Goal: Information Seeking & Learning: Learn about a topic

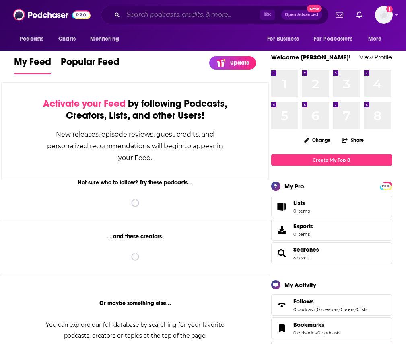
click at [191, 14] on input "Search podcasts, credits, & more..." at bounding box center [191, 14] width 137 height 13
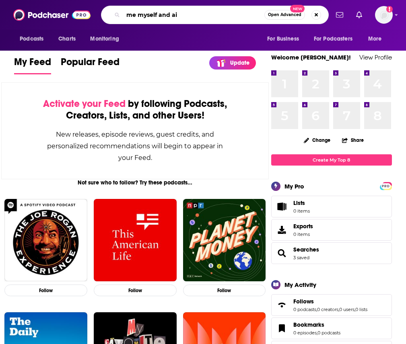
type input "me myself and ai"
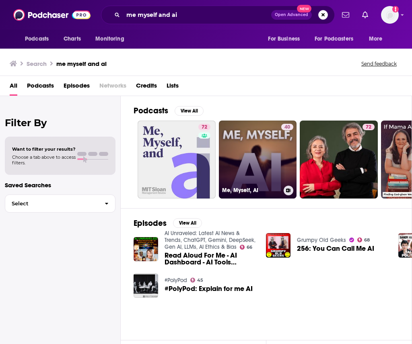
click at [246, 153] on link "40 Me, Myself, AI" at bounding box center [258, 160] width 78 height 78
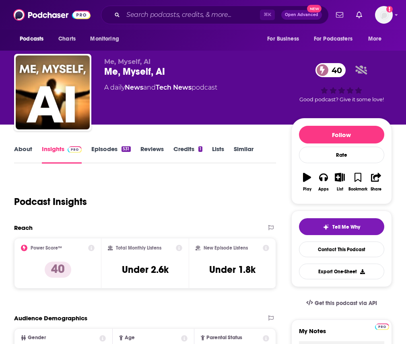
click at [19, 152] on div "About Insights Episodes 531 Reviews Credits 1 Lists Similar" at bounding box center [145, 154] width 262 height 20
click at [32, 164] on link "About" at bounding box center [23, 154] width 18 height 18
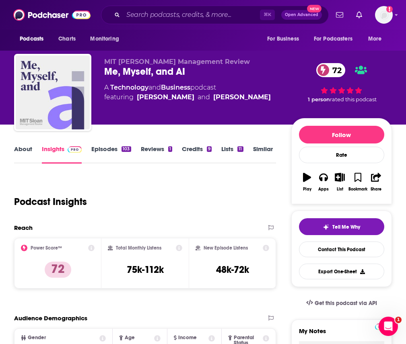
click at [26, 162] on link "About" at bounding box center [23, 154] width 18 height 18
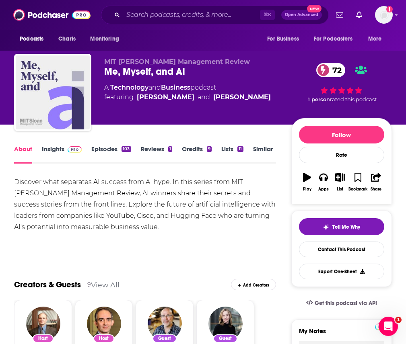
click at [61, 161] on link "Insights" at bounding box center [62, 154] width 40 height 18
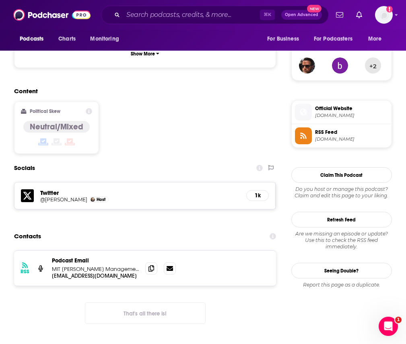
scroll to position [581, 0]
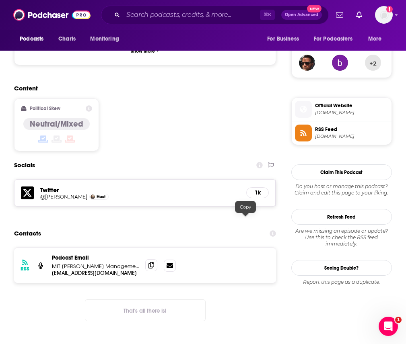
click at [154, 262] on icon at bounding box center [151, 265] width 6 height 6
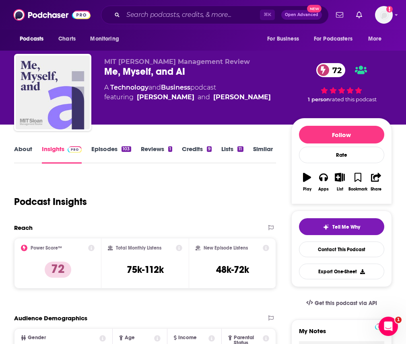
click at [32, 155] on link "About" at bounding box center [23, 154] width 18 height 18
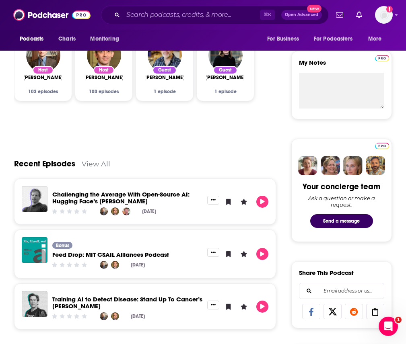
scroll to position [315, 0]
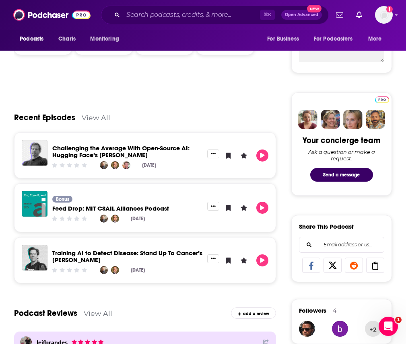
click at [123, 158] on link "Challenging the Average With Open-Source AI: Hugging Face’s Thomas Wolf" at bounding box center [120, 151] width 137 height 14
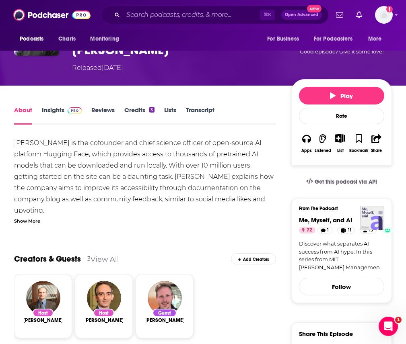
scroll to position [180, 0]
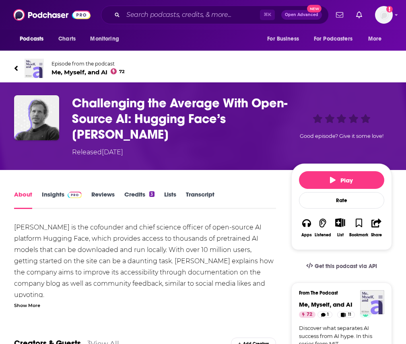
click at [18, 67] on icon at bounding box center [15, 68] width 3 height 5
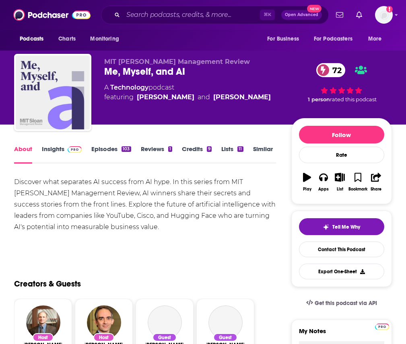
click at [68, 153] on link "Insights" at bounding box center [62, 154] width 40 height 18
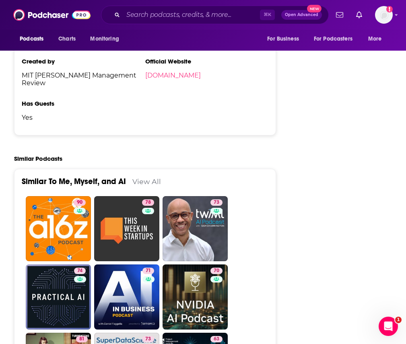
scroll to position [1531, 0]
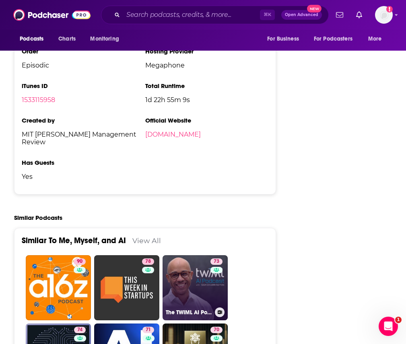
click at [227, 255] on link "73 The TWIML AI Podcast (formerly This Week in Machine Learning & Artificial In…" at bounding box center [194, 287] width 65 height 65
type input "https://www.podchaser.com/podcasts/the-twiml-ai-podcast-formerly-8396"
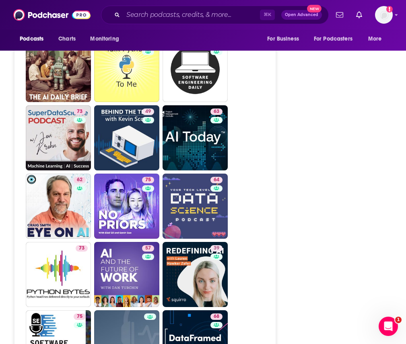
scroll to position [2346, 0]
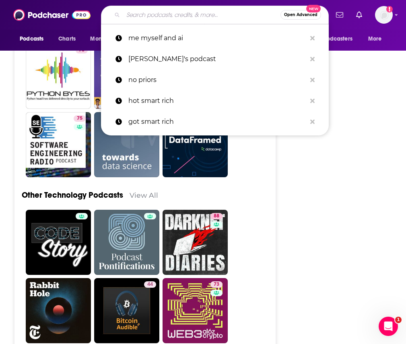
click at [187, 12] on input "Search podcasts, credits, & more..." at bounding box center [201, 14] width 157 height 13
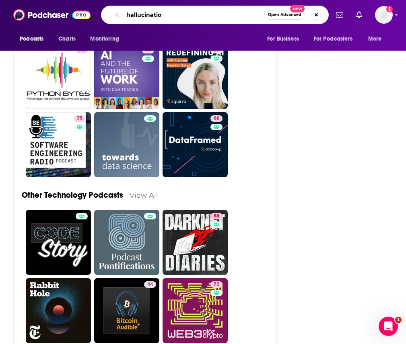
type input "hallucination"
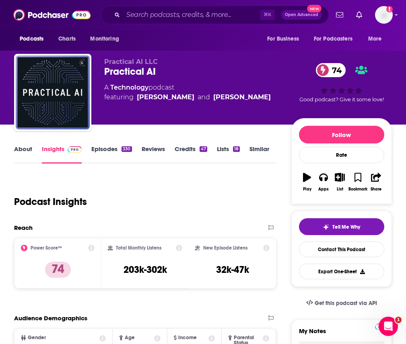
click at [25, 157] on link "About" at bounding box center [23, 154] width 18 height 18
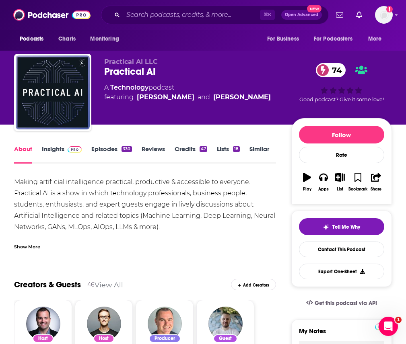
click at [67, 160] on link "Insights" at bounding box center [62, 154] width 40 height 18
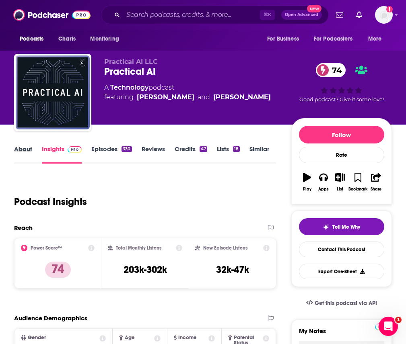
click at [40, 158] on div "About" at bounding box center [28, 154] width 28 height 18
click at [25, 158] on link "About" at bounding box center [23, 154] width 18 height 18
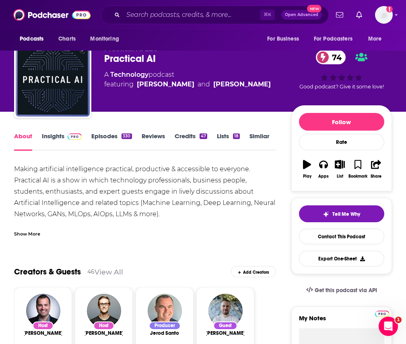
scroll to position [2, 0]
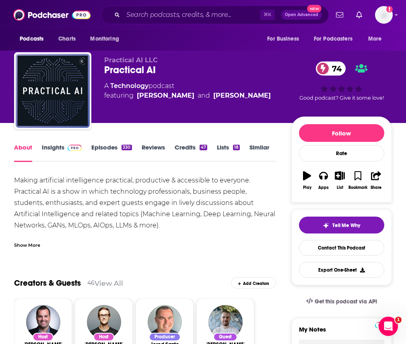
click at [71, 151] on span at bounding box center [72, 147] width 17 height 8
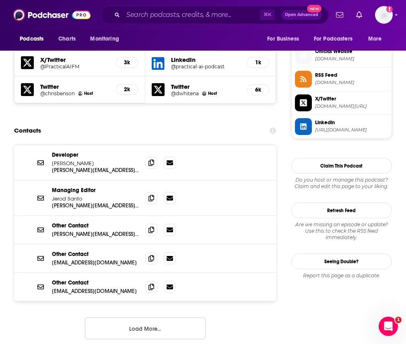
scroll to position [708, 0]
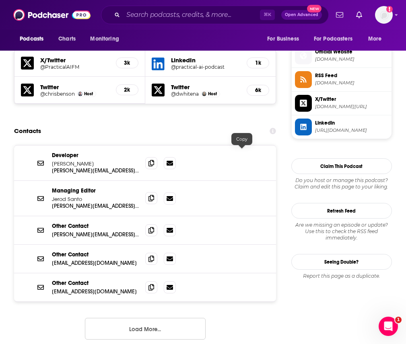
click at [157, 192] on span at bounding box center [151, 198] width 12 height 12
click at [154, 160] on icon at bounding box center [151, 163] width 6 height 6
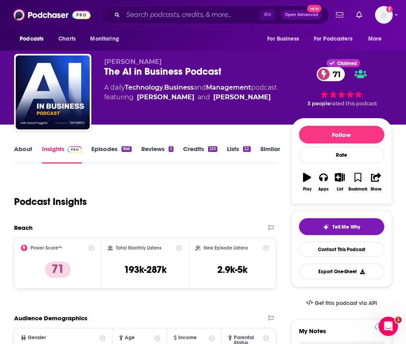
click at [32, 156] on link "About" at bounding box center [23, 154] width 18 height 18
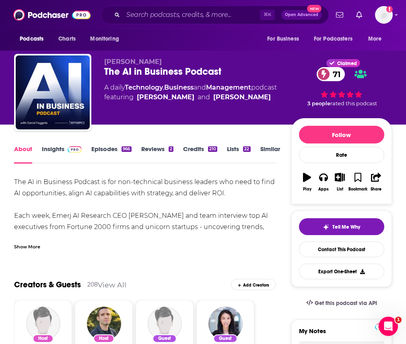
click at [83, 152] on div "About Insights Episodes 966 Reviews 2 Credits 210 Lists 22 Similar" at bounding box center [145, 154] width 262 height 20
click at [82, 153] on img at bounding box center [75, 149] width 14 height 6
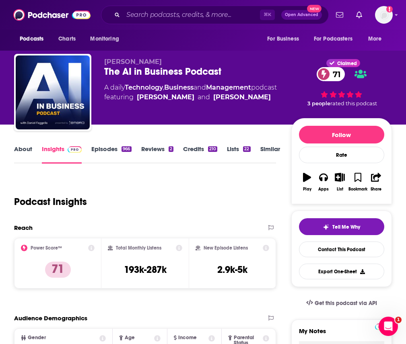
click at [24, 155] on link "About" at bounding box center [23, 154] width 18 height 18
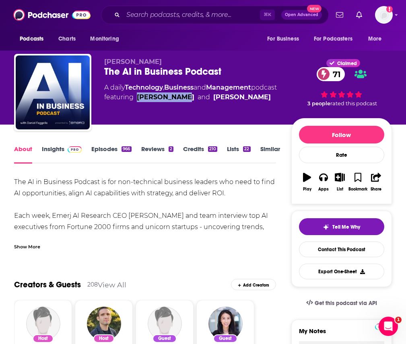
click at [81, 153] on img at bounding box center [75, 149] width 14 height 6
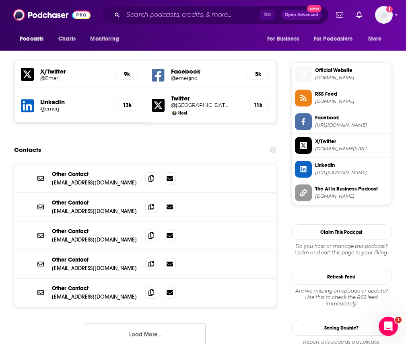
scroll to position [684, 0]
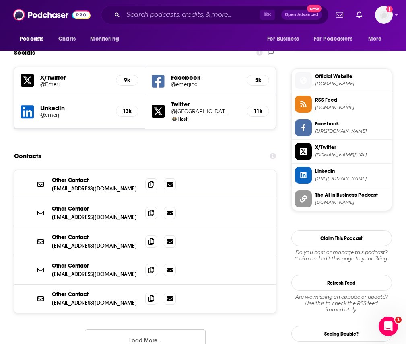
click at [180, 329] on button "Load More..." at bounding box center [145, 340] width 121 height 22
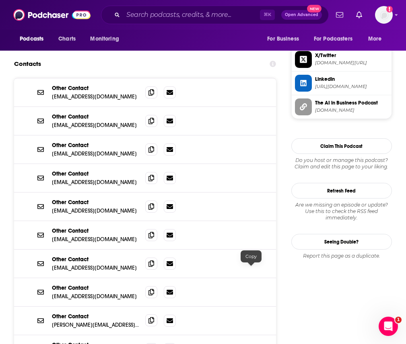
click at [157, 314] on span at bounding box center [151, 320] width 12 height 12
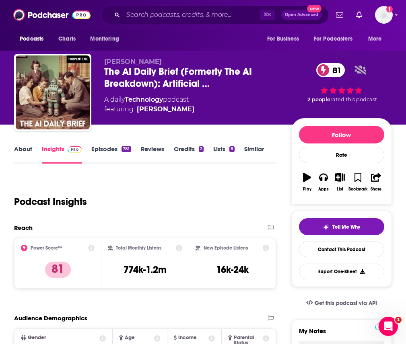
click at [20, 154] on div "About Insights Episodes 781 Reviews Credits 2 Lists 8 Similar" at bounding box center [145, 154] width 262 height 20
click at [27, 159] on link "About" at bounding box center [23, 154] width 18 height 18
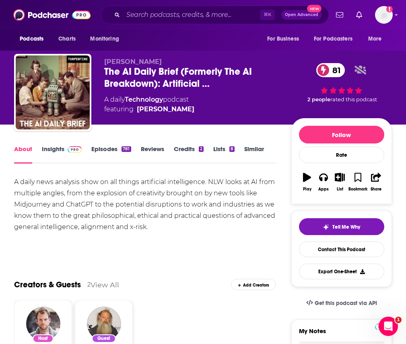
click at [67, 160] on link "Insights" at bounding box center [62, 154] width 40 height 18
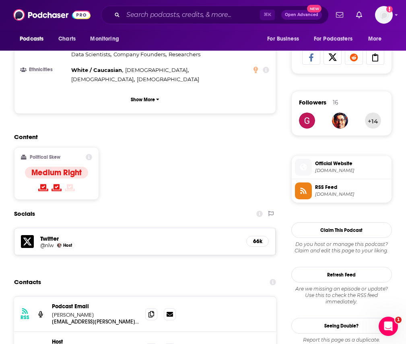
scroll to position [568, 0]
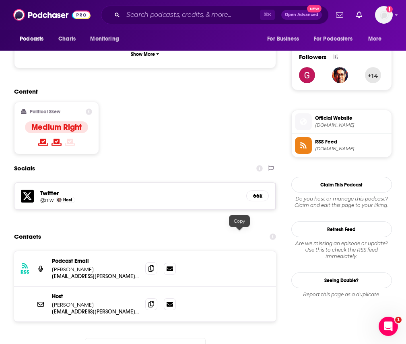
click at [154, 265] on icon at bounding box center [151, 268] width 6 height 6
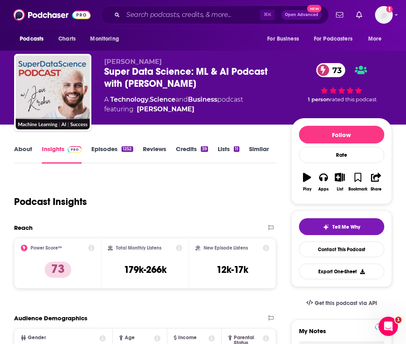
click at [30, 157] on link "About" at bounding box center [23, 154] width 18 height 18
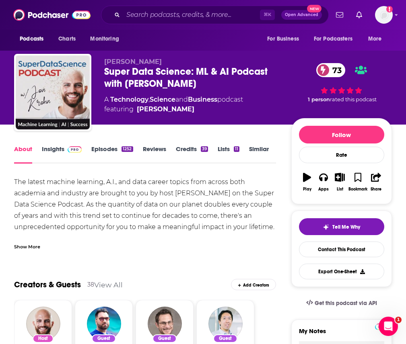
click at [82, 153] on img at bounding box center [75, 149] width 14 height 6
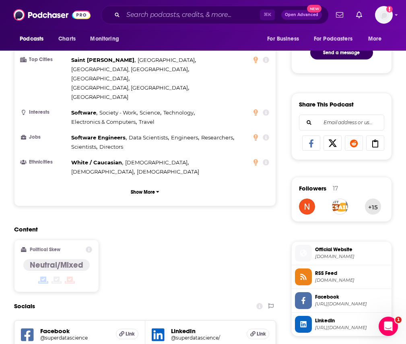
scroll to position [640, 0]
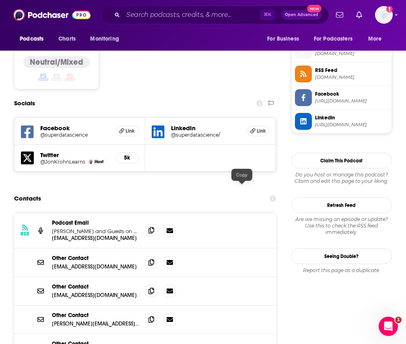
click at [154, 227] on icon at bounding box center [151, 230] width 6 height 6
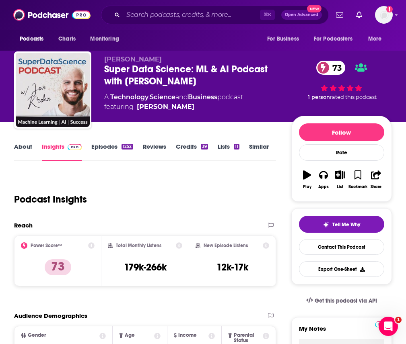
scroll to position [357, 0]
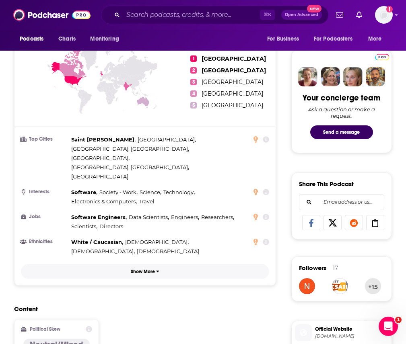
drag, startPoint x: 151, startPoint y: 231, endPoint x: 244, endPoint y: 283, distance: 106.7
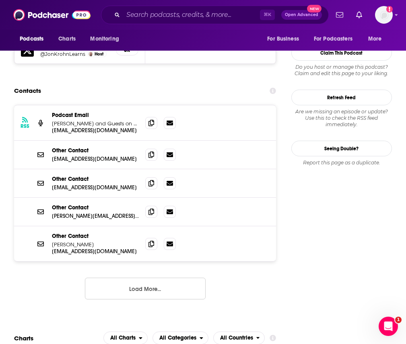
click at [160, 278] on button "Load More..." at bounding box center [145, 289] width 121 height 22
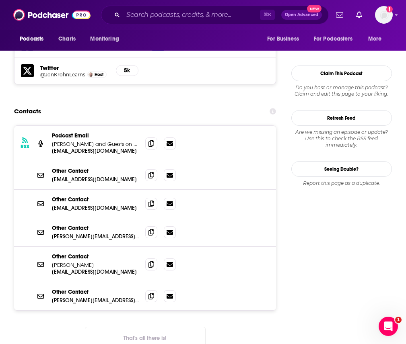
scroll to position [680, 0]
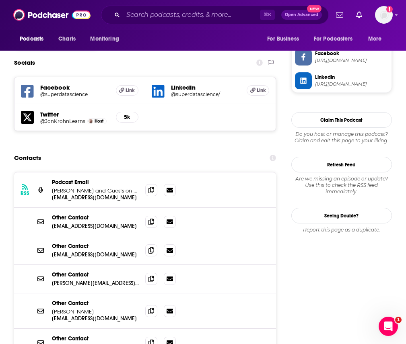
click at [225, 172] on div "RSS Podcast Email Jon Krohn and Guests on Machine Learning, A.I., and Data-Care…" at bounding box center [145, 189] width 262 height 35
click at [154, 186] on icon at bounding box center [151, 189] width 6 height 6
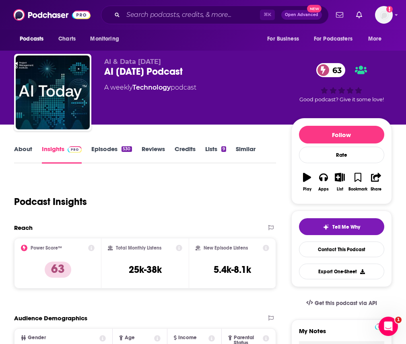
click at [25, 153] on link "About" at bounding box center [23, 154] width 18 height 18
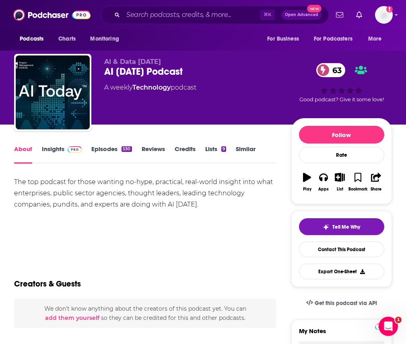
click at [73, 152] on div "About Insights Episodes 530 Reviews Credits Lists 9 Similar" at bounding box center [145, 154] width 262 height 20
click at [75, 153] on img at bounding box center [75, 149] width 14 height 6
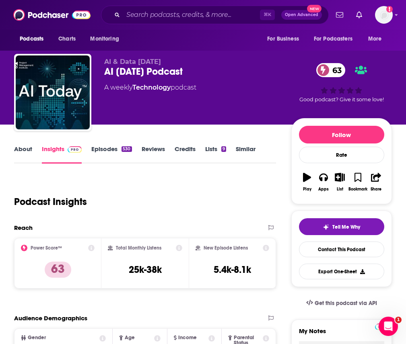
click at [28, 154] on link "About" at bounding box center [23, 154] width 18 height 18
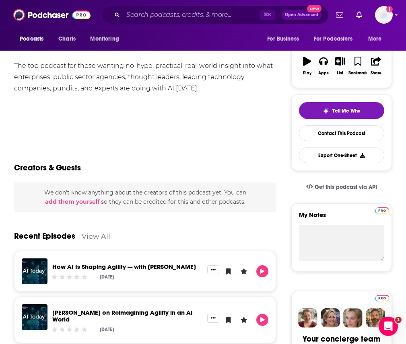
scroll to position [115, 0]
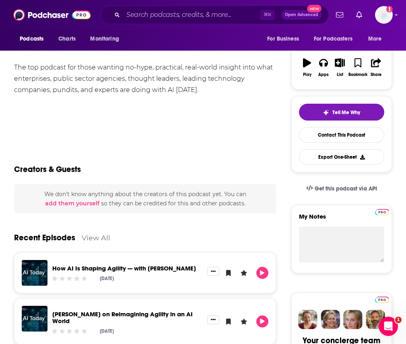
click at [149, 272] on link "How AI Is Shaping Agility — with Jurgen Appelo" at bounding box center [123, 268] width 143 height 8
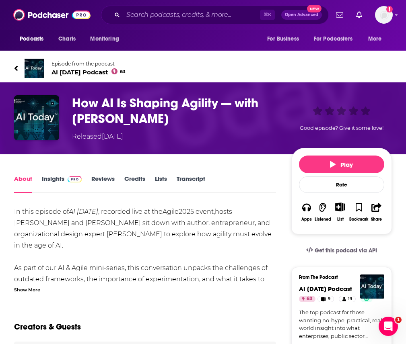
click at [74, 182] on img at bounding box center [75, 179] width 14 height 6
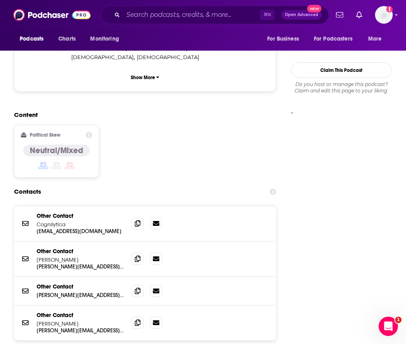
scroll to position [753, 0]
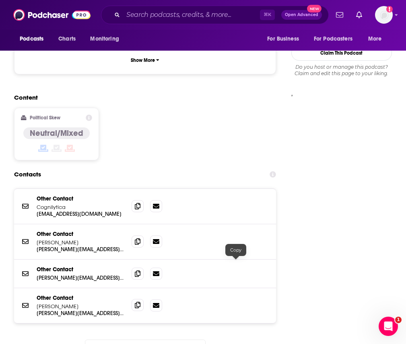
click at [140, 302] on icon at bounding box center [138, 305] width 6 height 6
click at [140, 270] on icon at bounding box center [138, 273] width 6 height 6
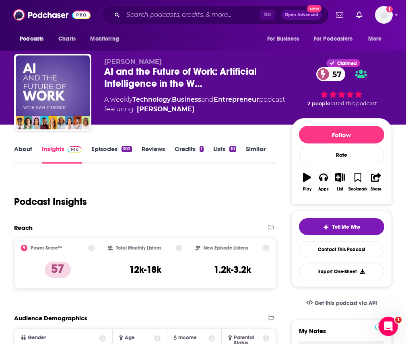
click at [31, 164] on link "About" at bounding box center [23, 154] width 18 height 18
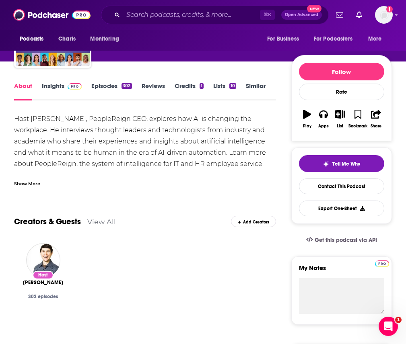
scroll to position [156, 0]
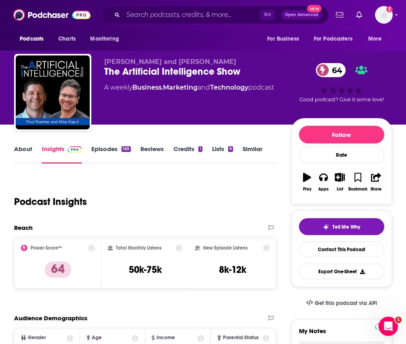
click at [23, 157] on link "About" at bounding box center [23, 154] width 18 height 18
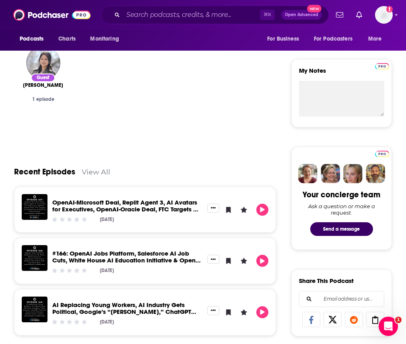
scroll to position [297, 0]
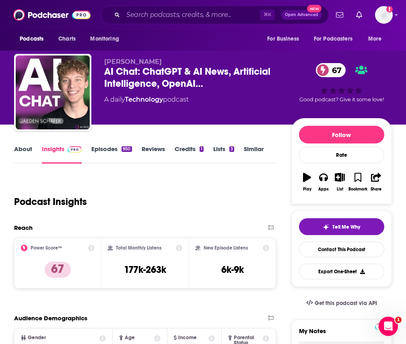
click at [32, 155] on link "About" at bounding box center [23, 154] width 18 height 18
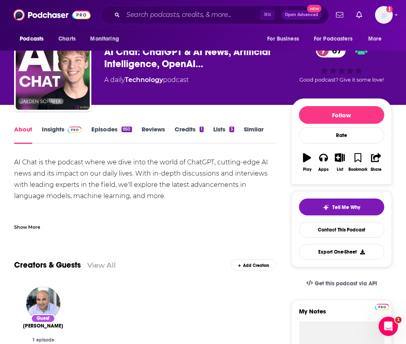
scroll to position [6, 0]
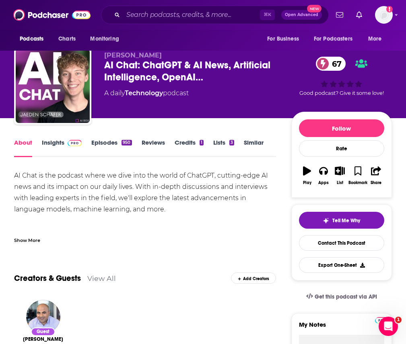
click at [80, 146] on img at bounding box center [75, 143] width 14 height 6
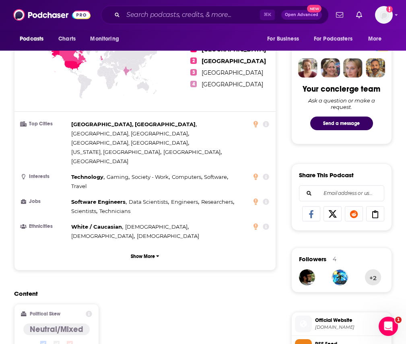
scroll to position [560, 0]
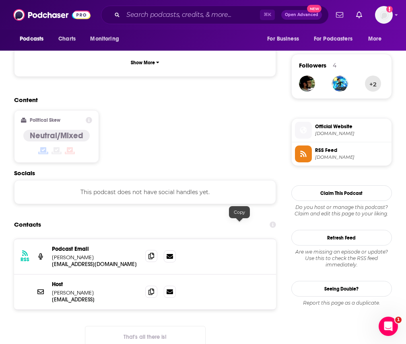
click at [154, 253] on icon at bounding box center [151, 256] width 6 height 6
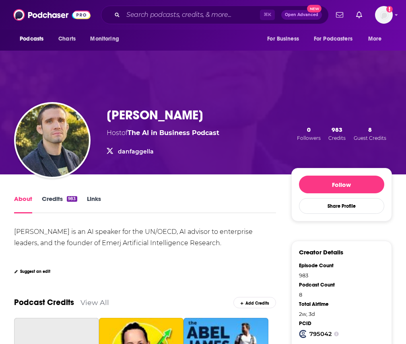
click at [148, 112] on h1 "Dan Faggella" at bounding box center [155, 115] width 96 height 16
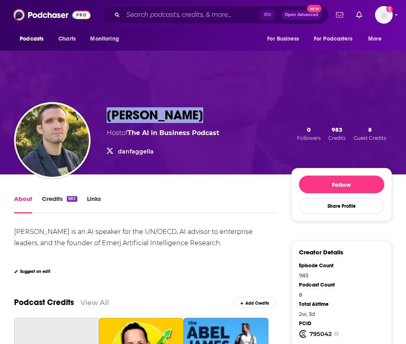
click at [148, 112] on h1 "Dan Faggella" at bounding box center [155, 115] width 96 height 16
copy h1 "Dan Faggella"
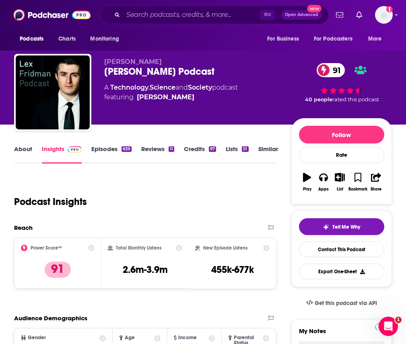
click at [31, 155] on link "About" at bounding box center [23, 154] width 18 height 18
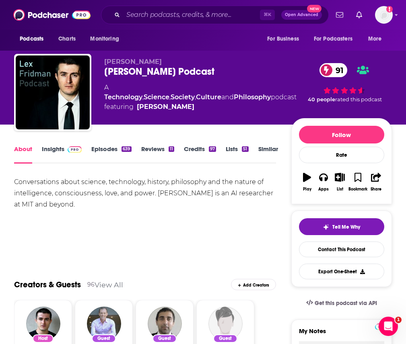
click at [74, 153] on img at bounding box center [75, 149] width 14 height 6
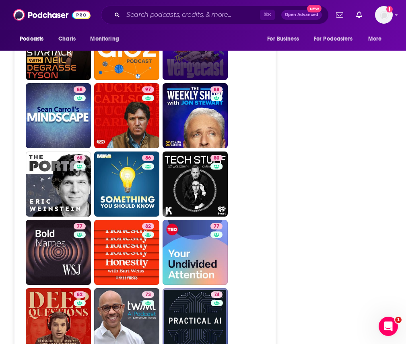
scroll to position [2214, 0]
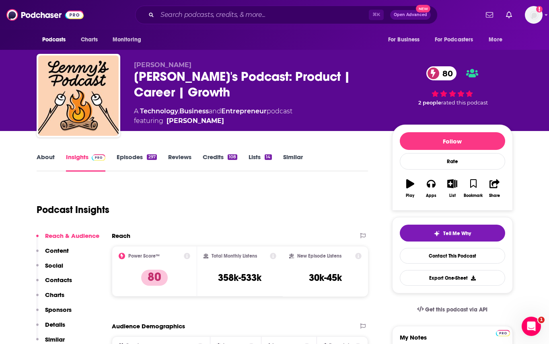
click at [47, 166] on link "About" at bounding box center [46, 162] width 18 height 18
